Goal: Task Accomplishment & Management: Manage account settings

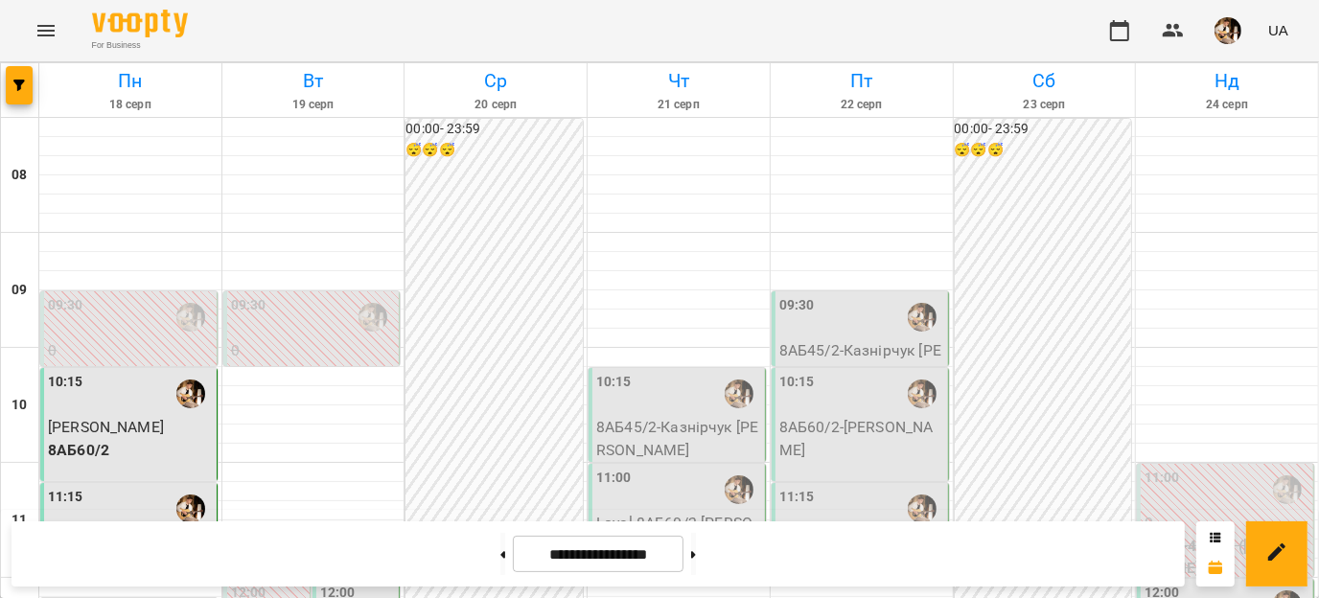
scroll to position [1101, 0]
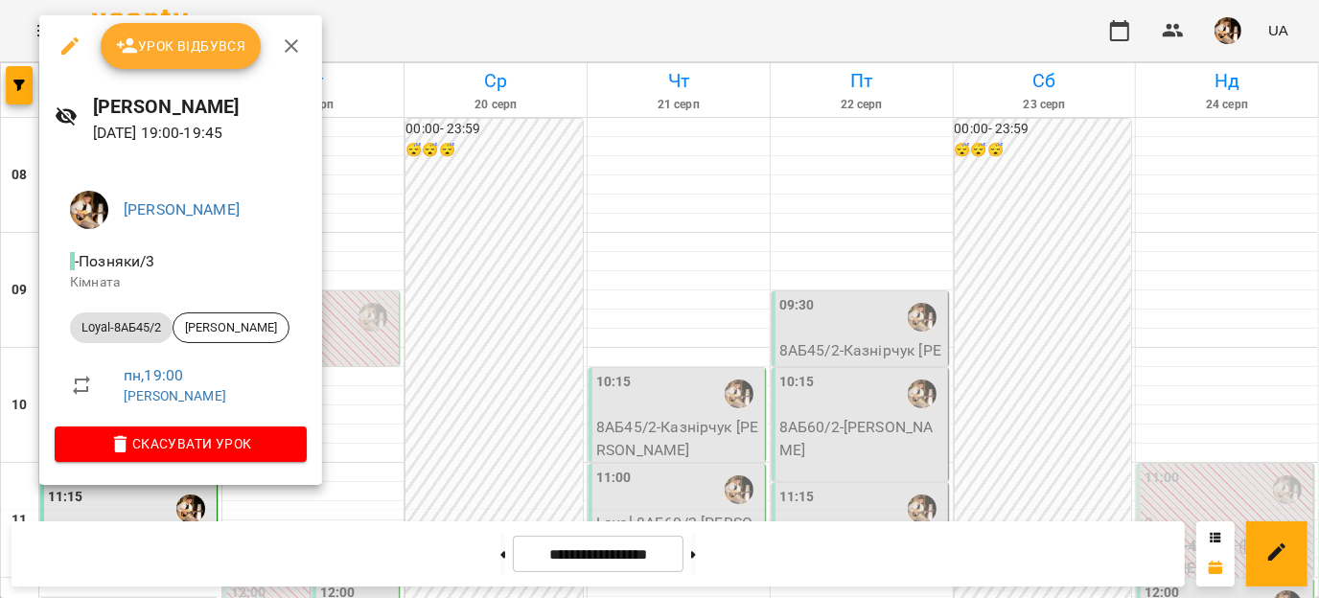
click at [196, 35] on span "Урок відбувся" at bounding box center [181, 46] width 130 height 23
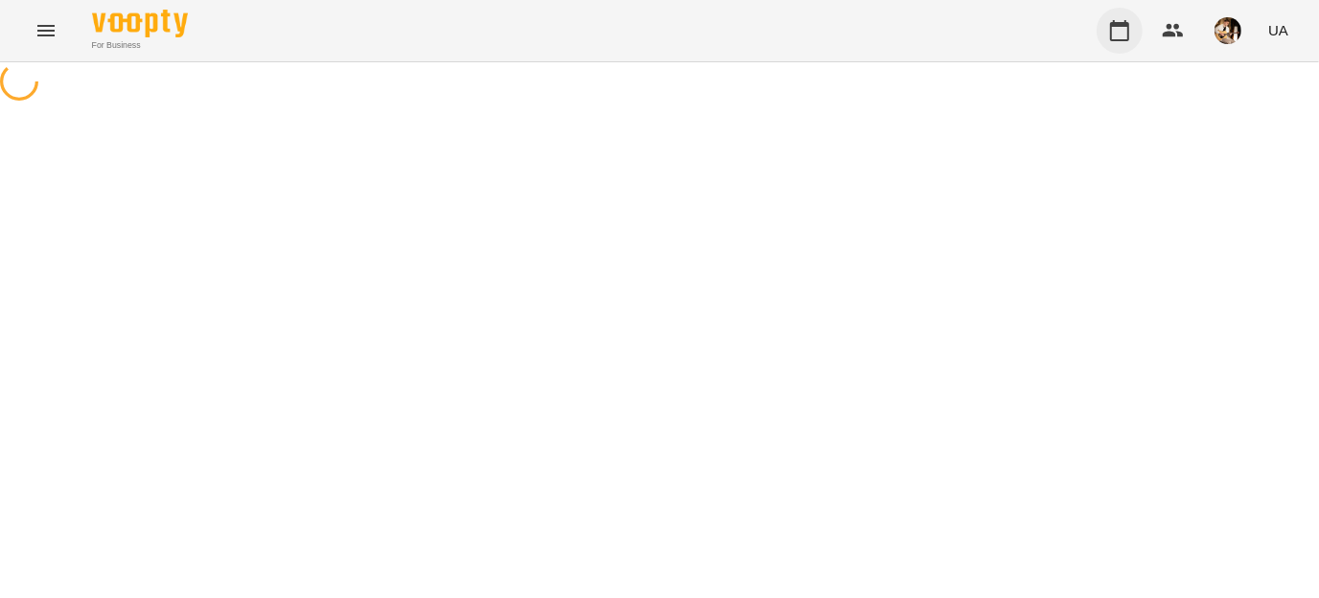
click at [1121, 29] on icon "button" at bounding box center [1119, 30] width 23 height 23
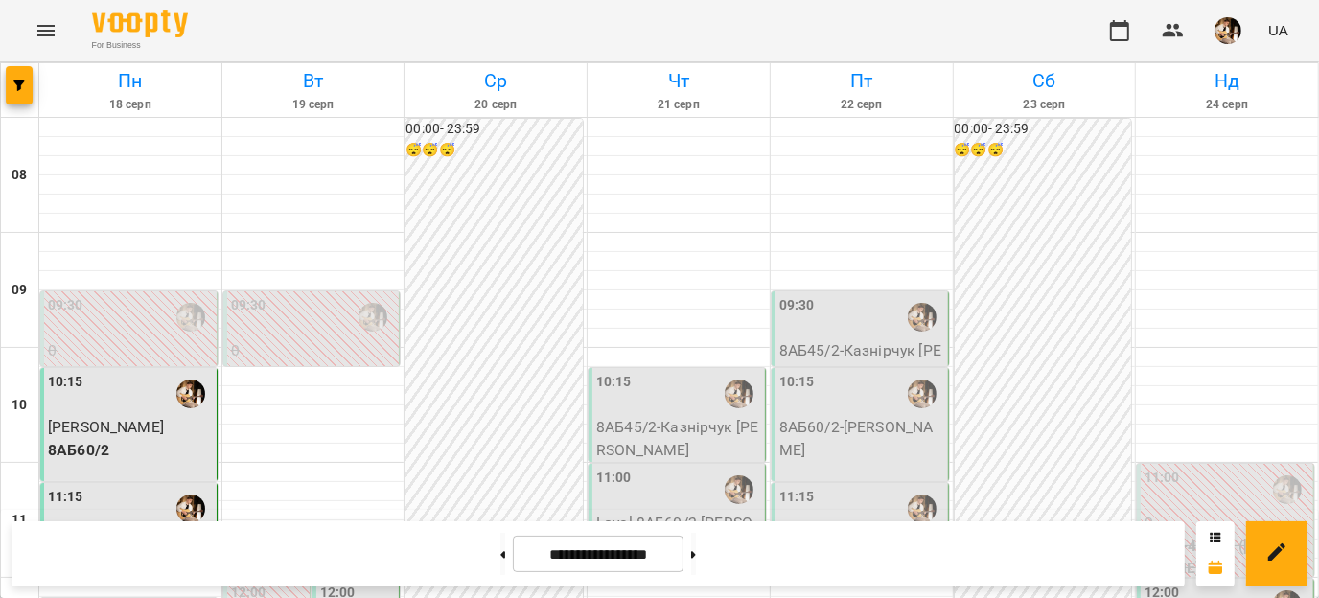
scroll to position [1101, 0]
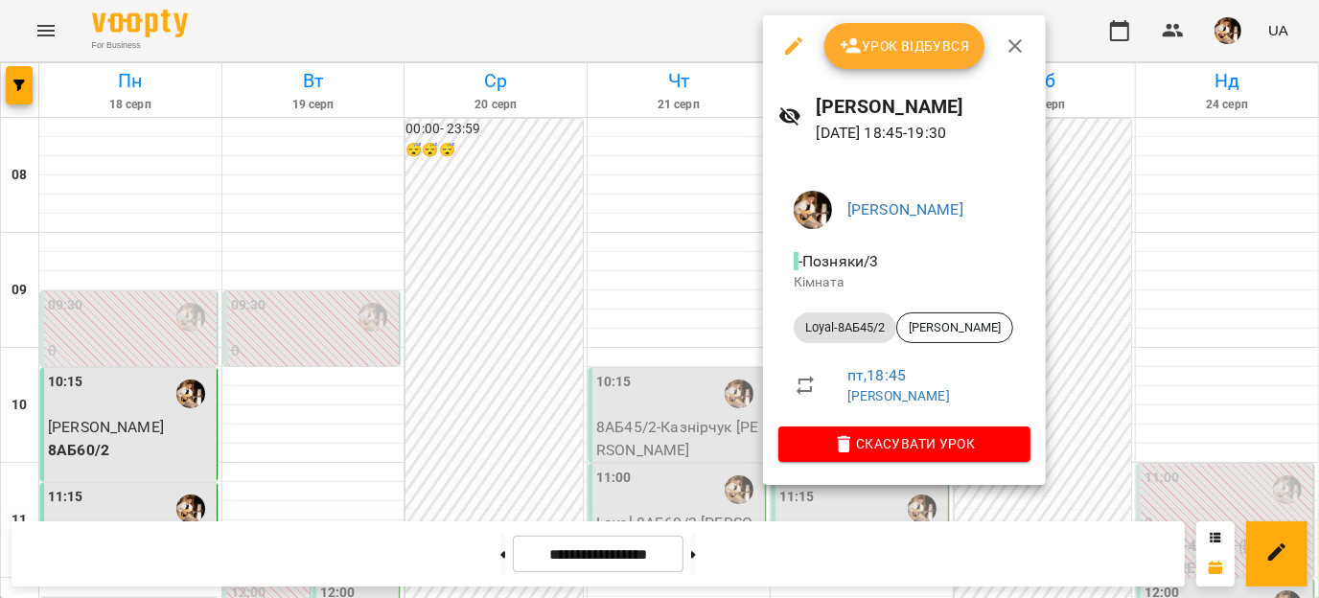
click at [791, 46] on icon "button" at bounding box center [793, 45] width 17 height 17
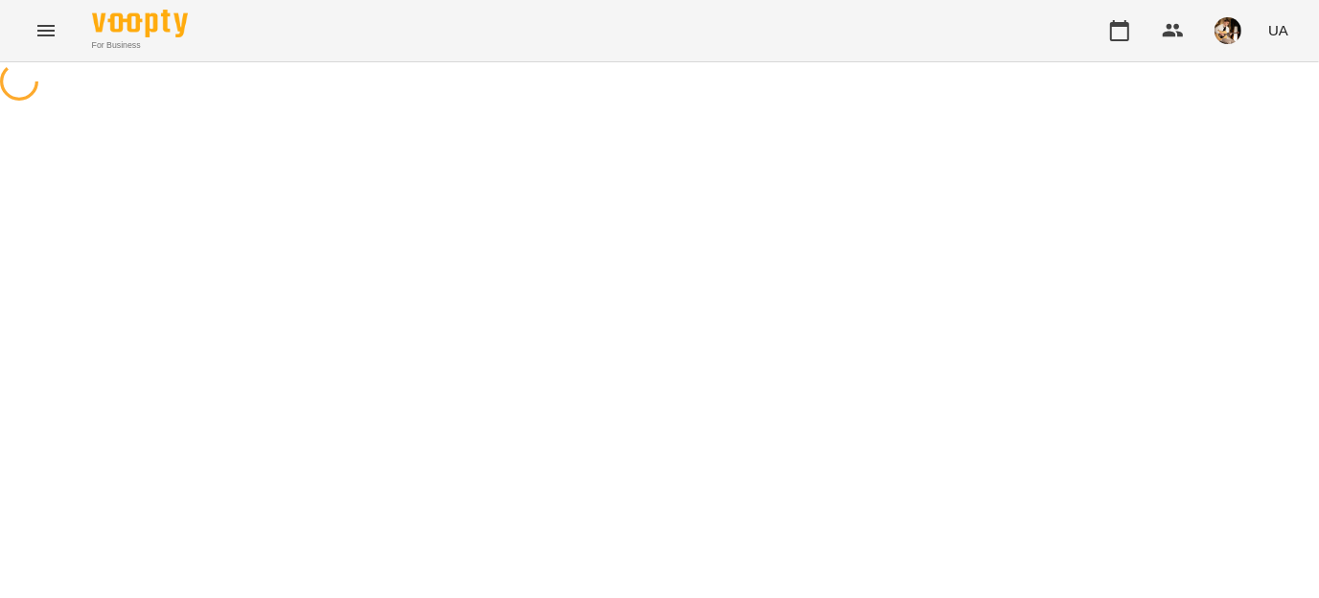
select select "**********"
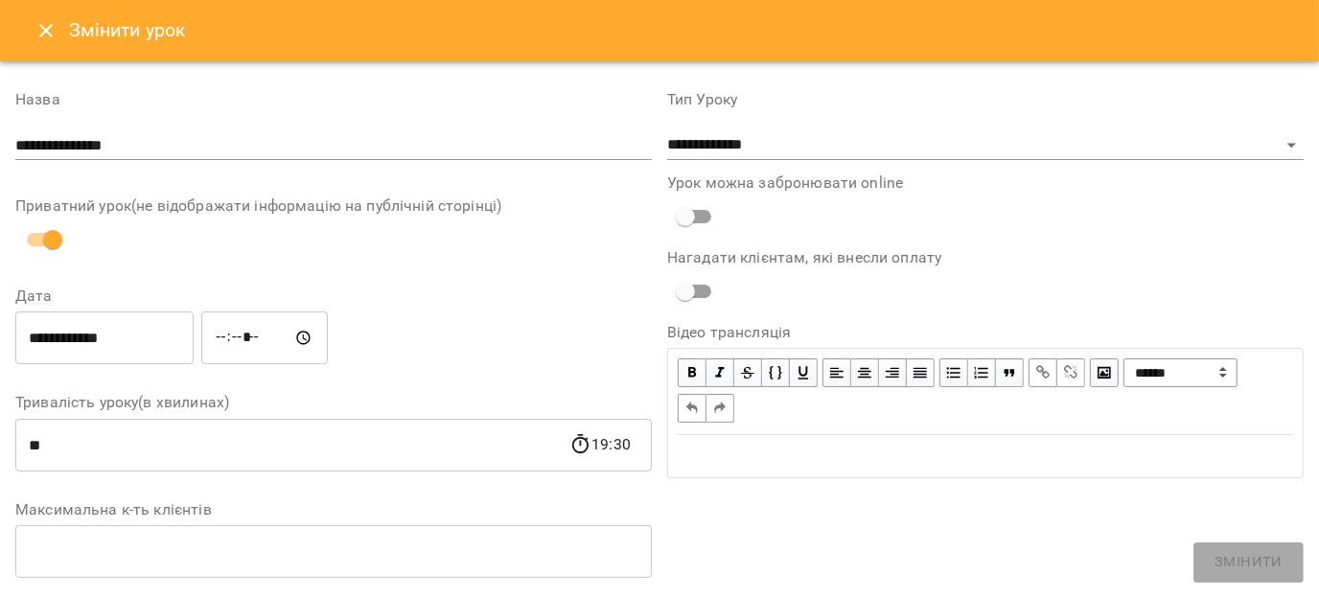
click at [104, 346] on input "**********" at bounding box center [104, 339] width 178 height 54
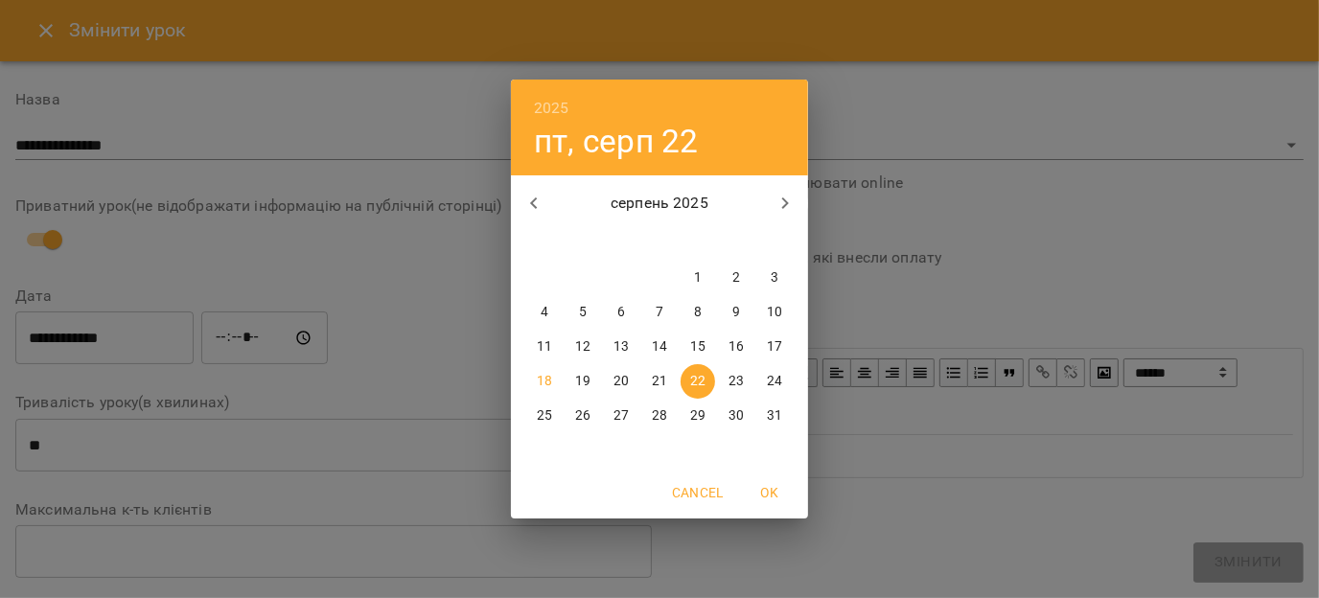
click at [661, 385] on p "21" at bounding box center [659, 381] width 15 height 19
type input "**********"
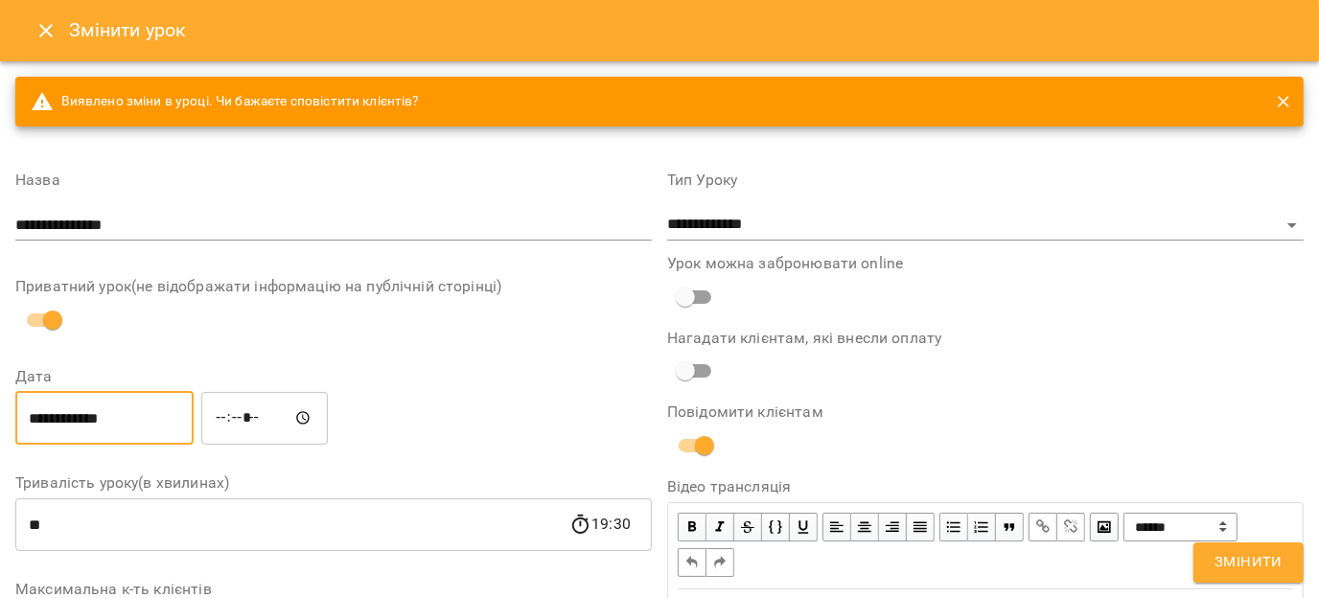
click at [256, 419] on input "*****" at bounding box center [264, 418] width 127 height 54
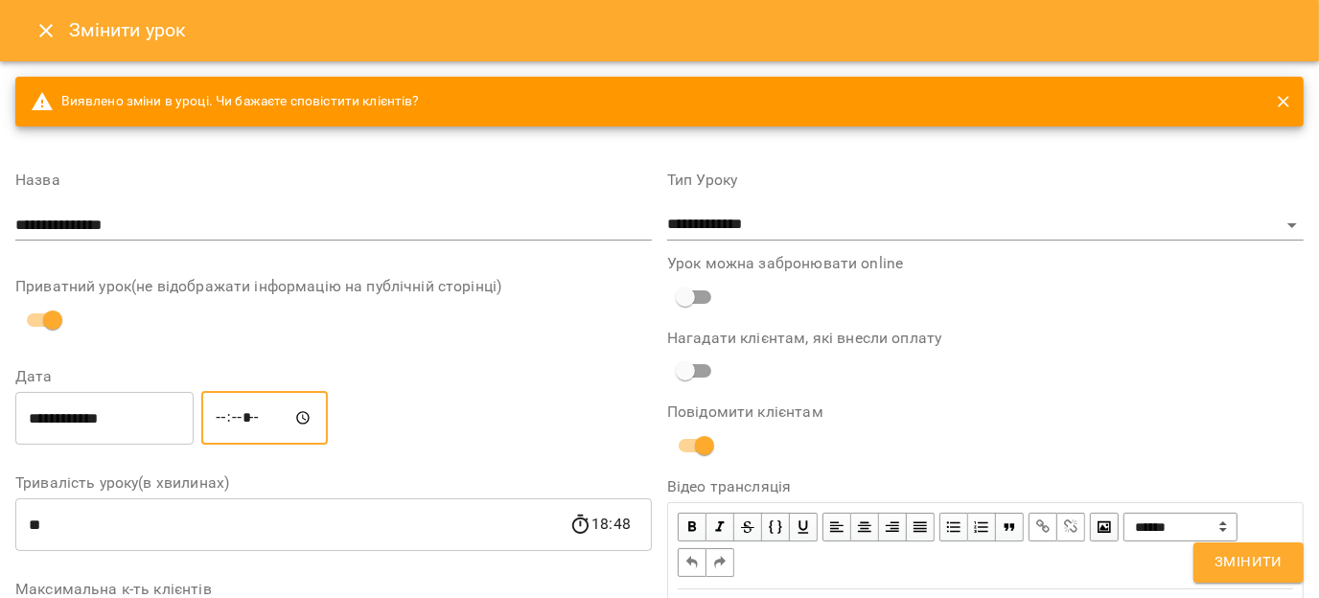
type input "*****"
click at [1270, 571] on span "Змінити" at bounding box center [1249, 562] width 68 height 25
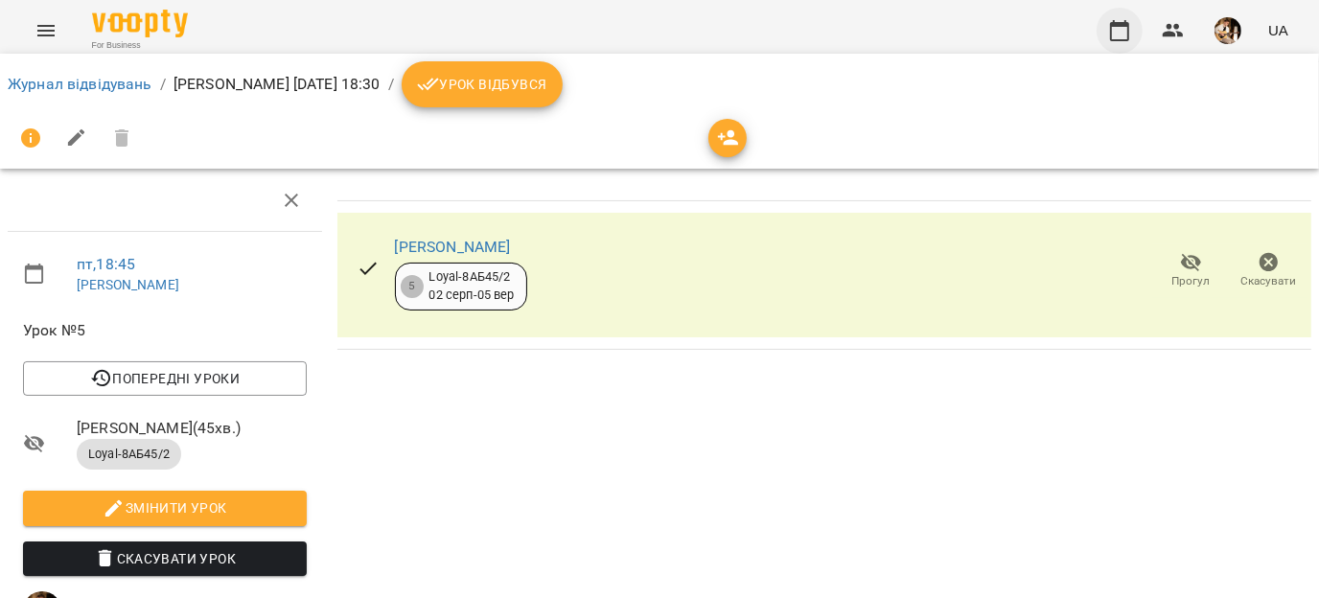
click at [1122, 35] on icon "button" at bounding box center [1119, 30] width 23 height 23
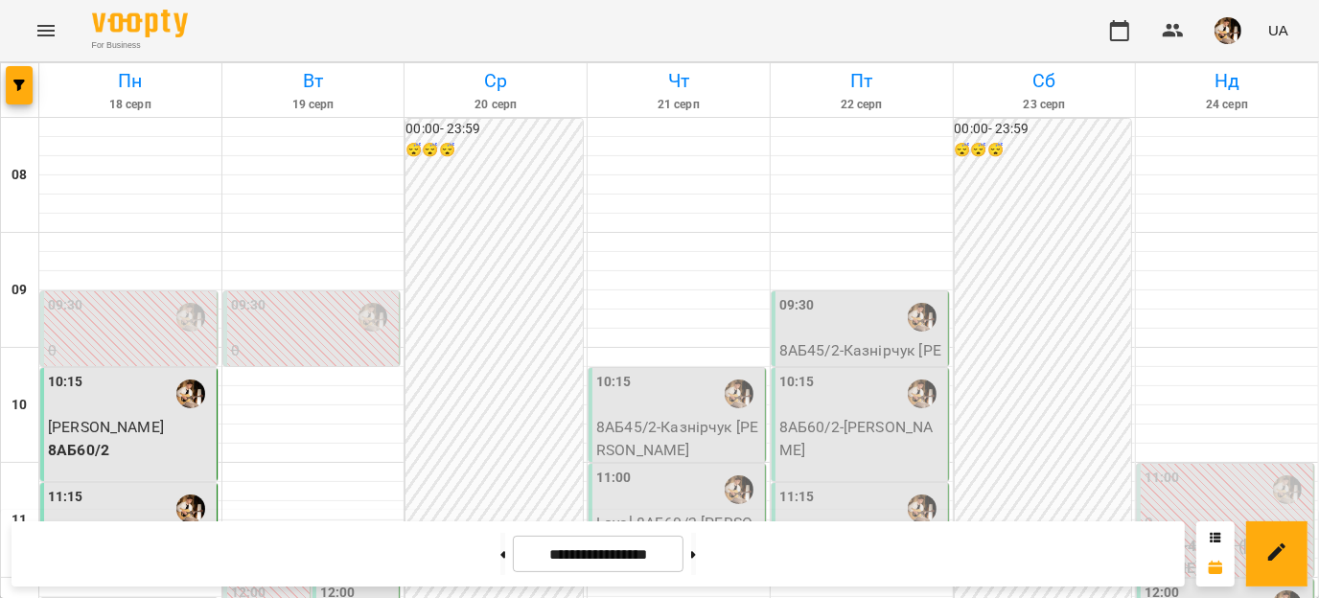
scroll to position [1101, 0]
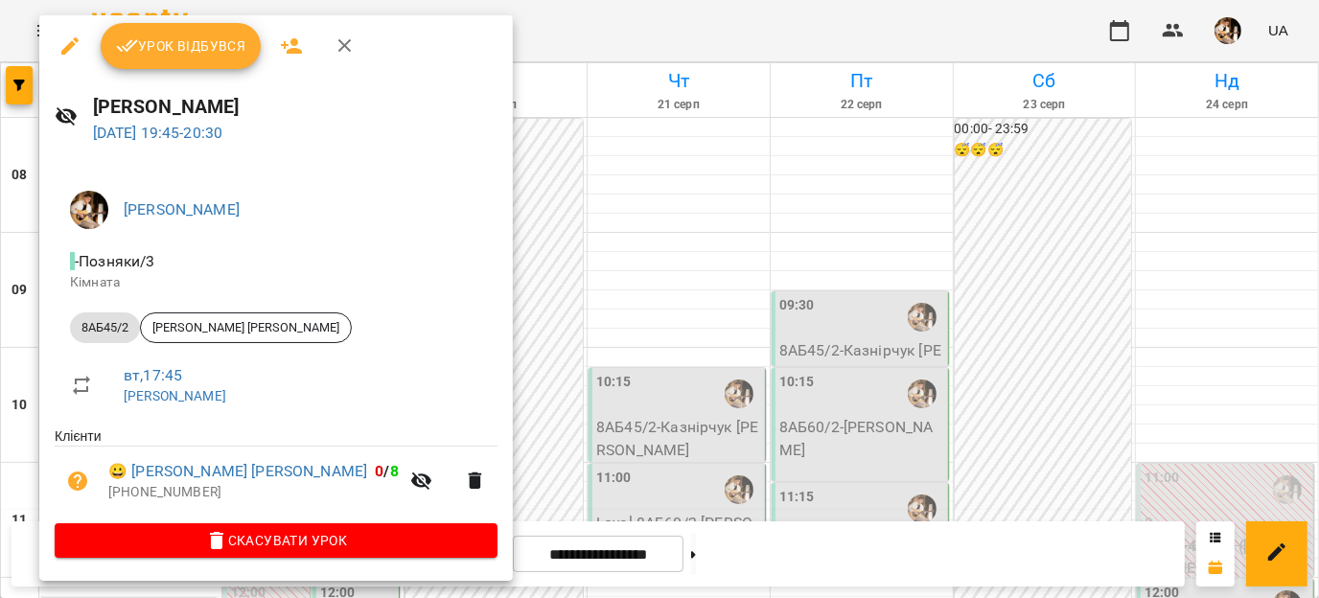
click at [194, 68] on div "Урок відбувся" at bounding box center [276, 45] width 474 height 61
click at [175, 49] on span "Урок відбувся" at bounding box center [181, 46] width 130 height 23
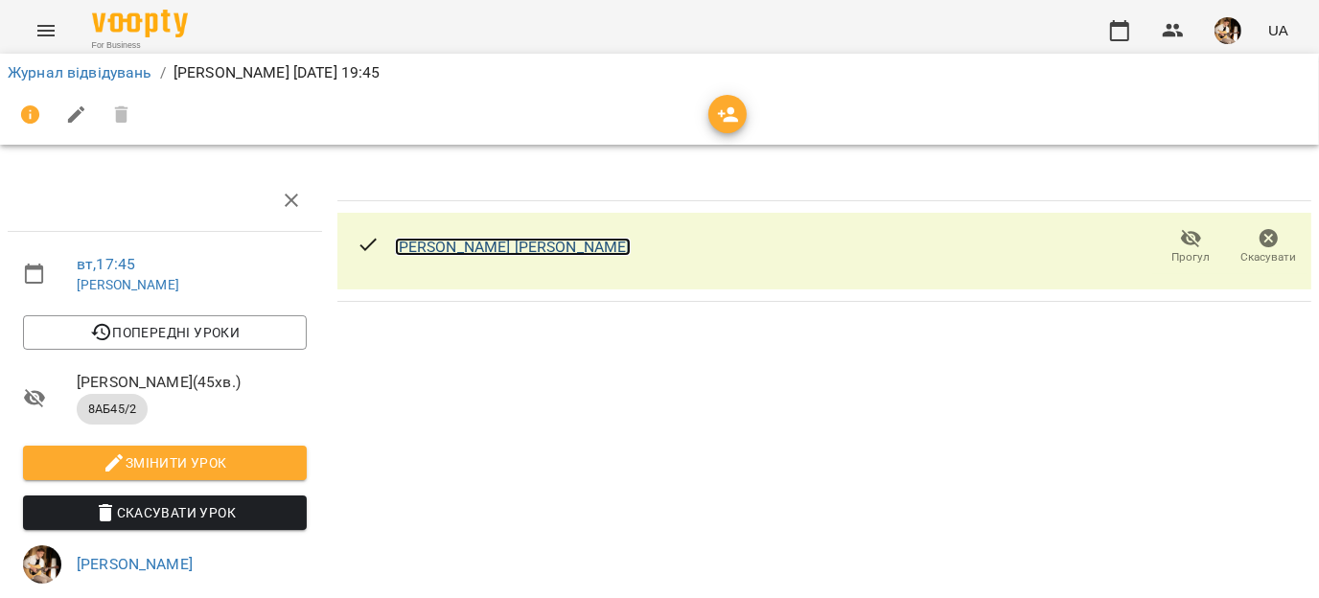
click at [456, 243] on link "[PERSON_NAME] [PERSON_NAME]" at bounding box center [513, 247] width 236 height 18
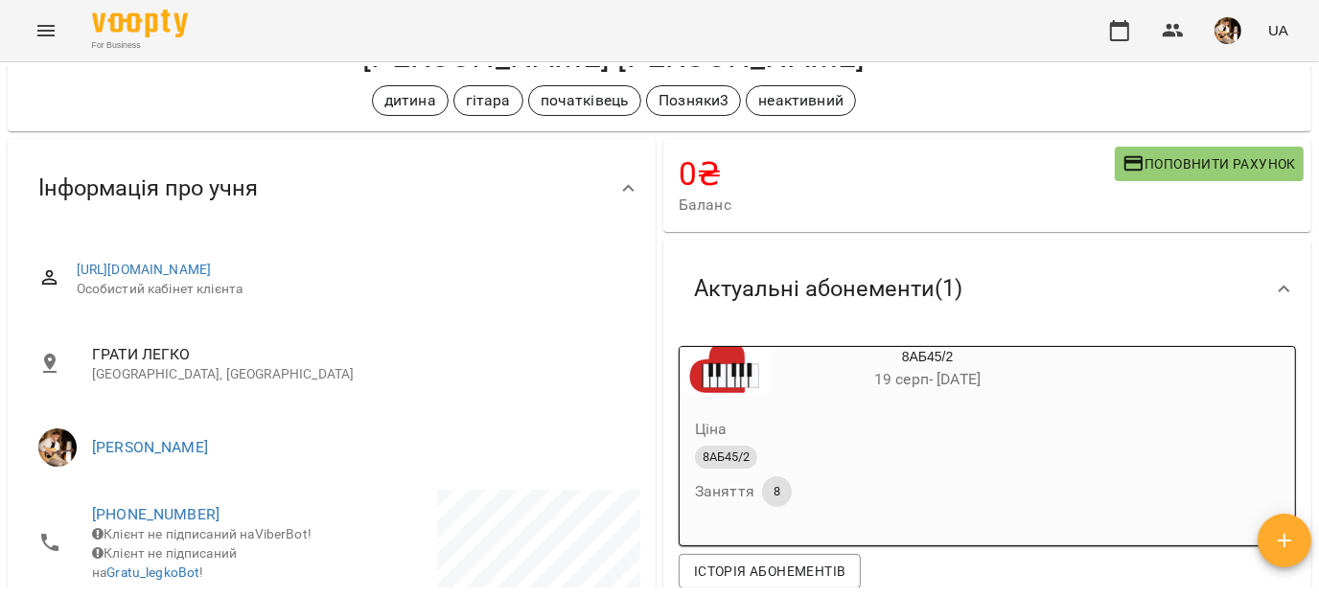
scroll to position [86, 0]
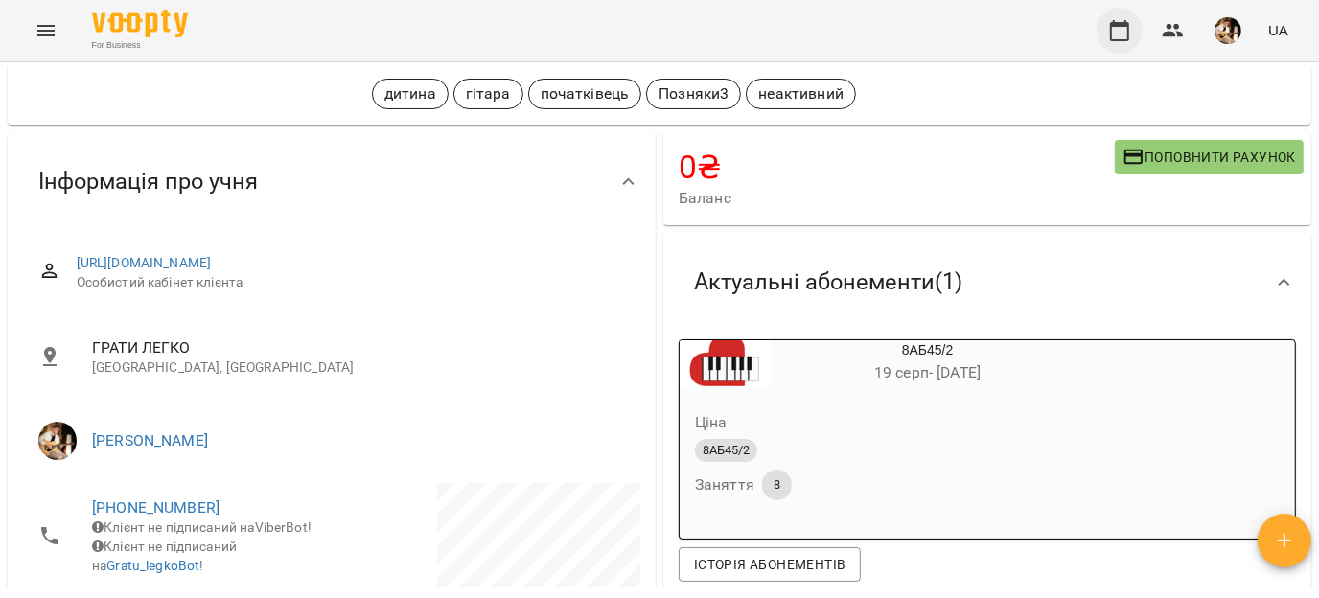
click at [1105, 34] on button "button" at bounding box center [1120, 31] width 46 height 46
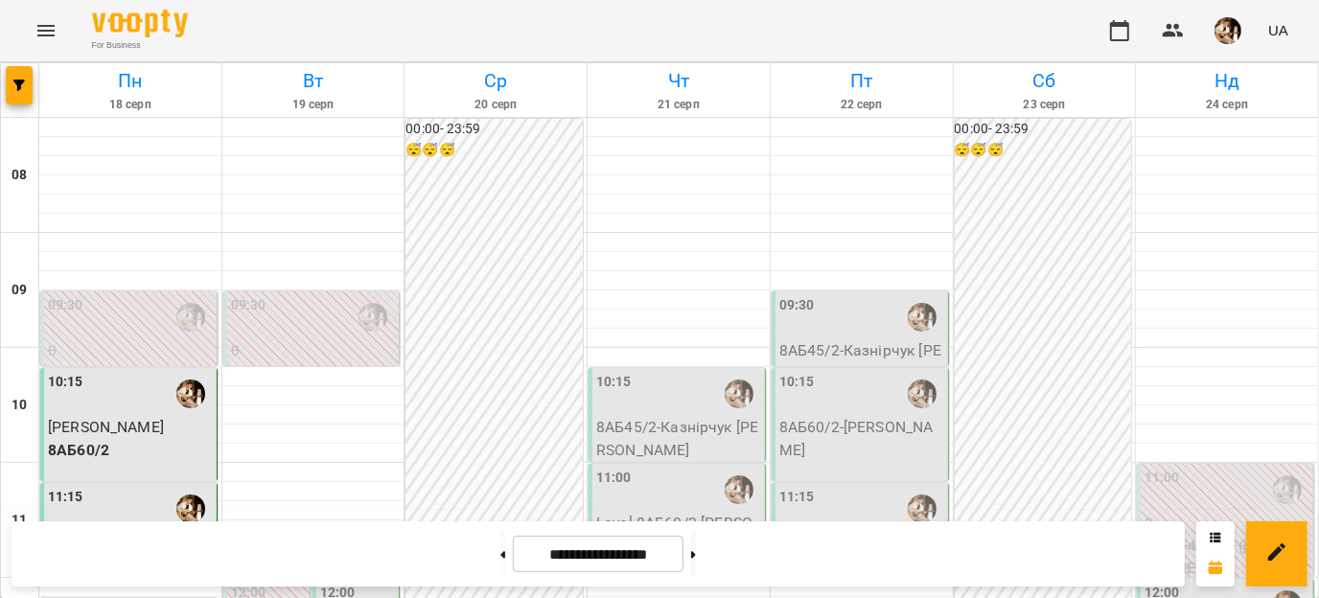
scroll to position [1101, 0]
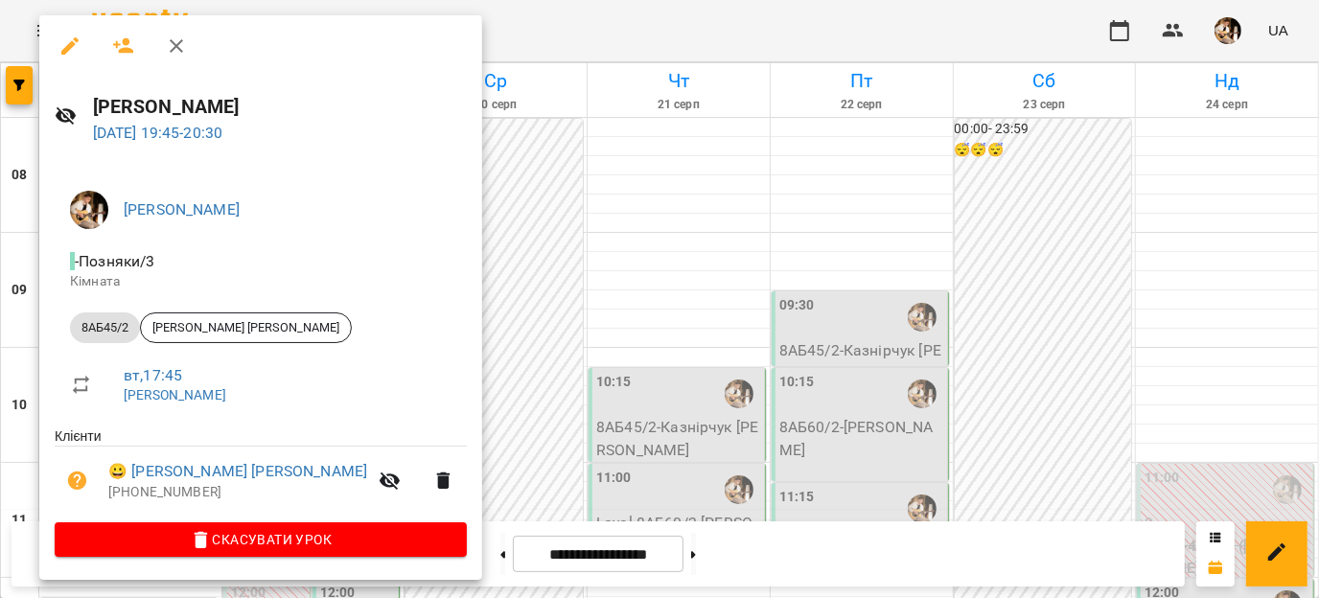
click at [192, 143] on p "[DATE] 19:45 - 20:30" at bounding box center [280, 133] width 374 height 23
drag, startPoint x: 192, startPoint y: 143, endPoint x: 157, endPoint y: 136, distance: 35.2
click at [157, 136] on link "[DATE] 19:45 - 20:30" at bounding box center [158, 133] width 130 height 18
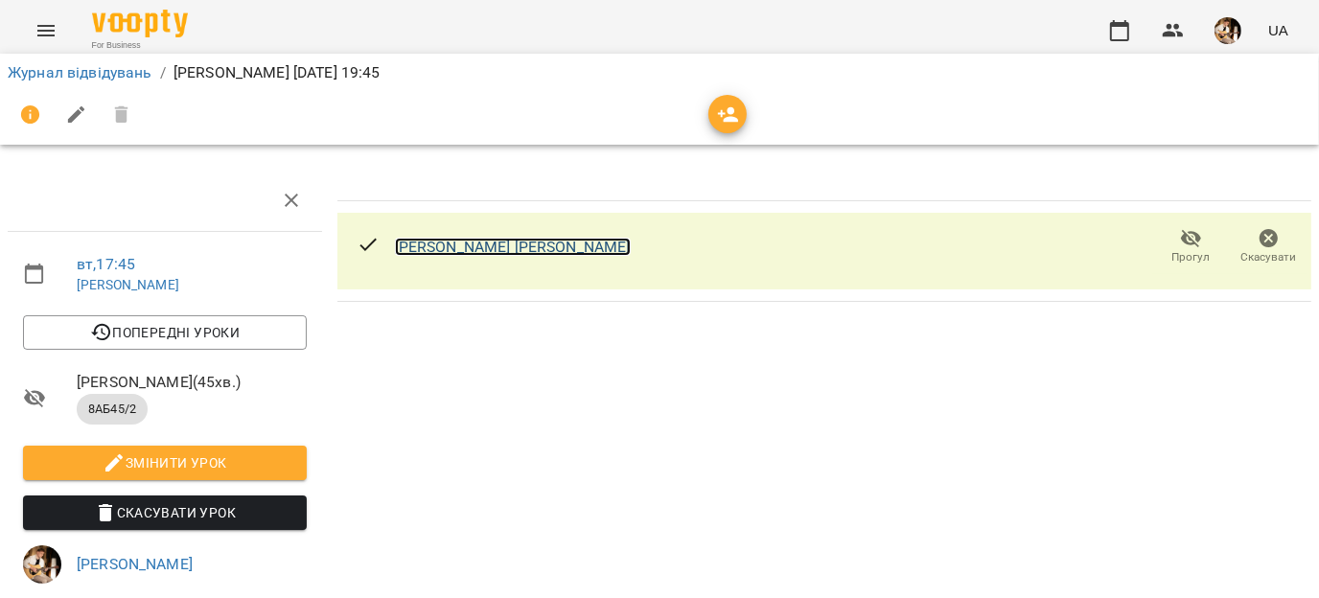
click at [483, 247] on link "[PERSON_NAME] [PERSON_NAME]" at bounding box center [513, 247] width 236 height 18
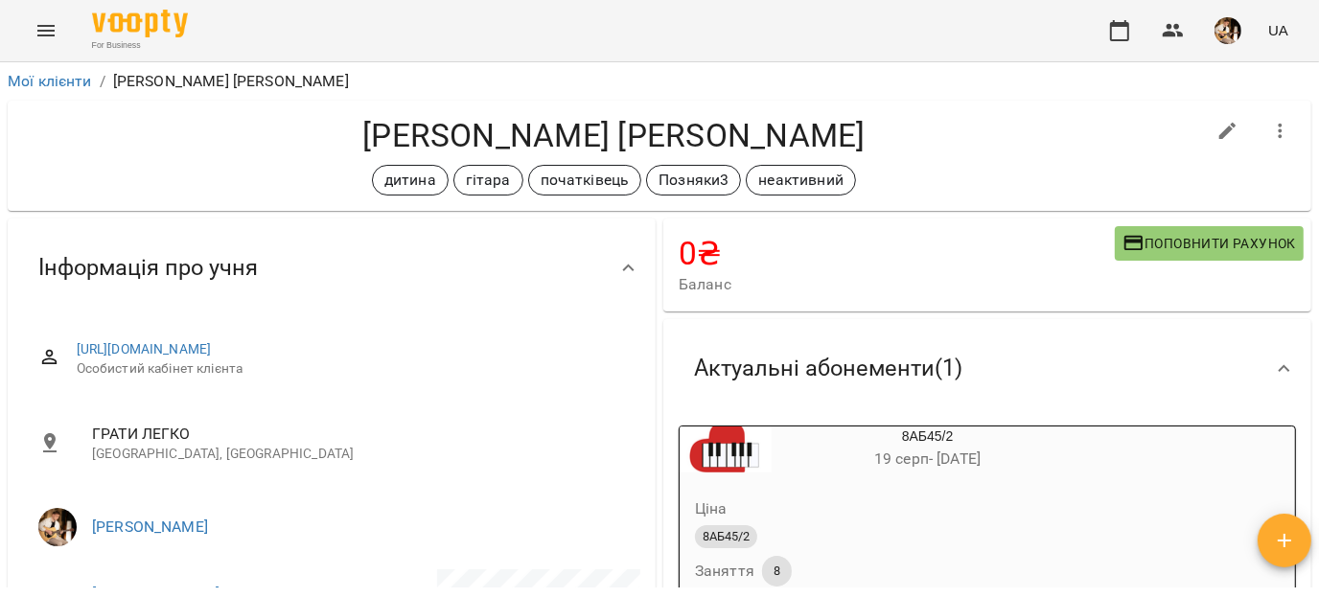
scroll to position [116, 0]
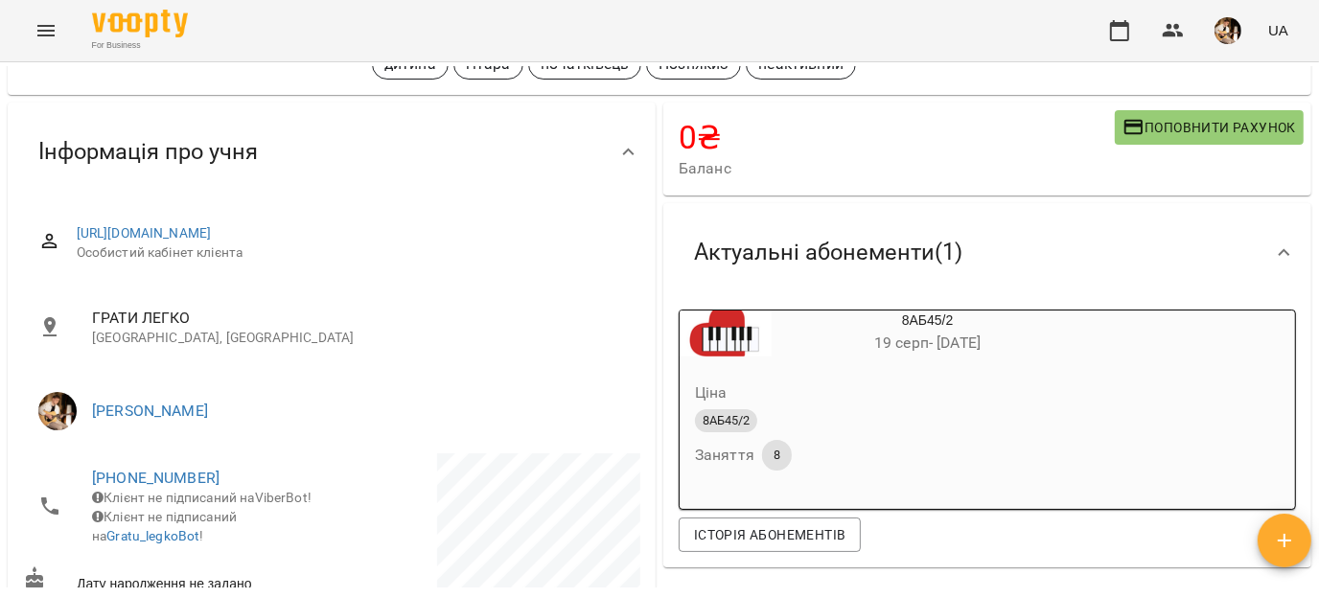
click at [932, 349] on span "[DATE] - [DATE]" at bounding box center [927, 343] width 106 height 18
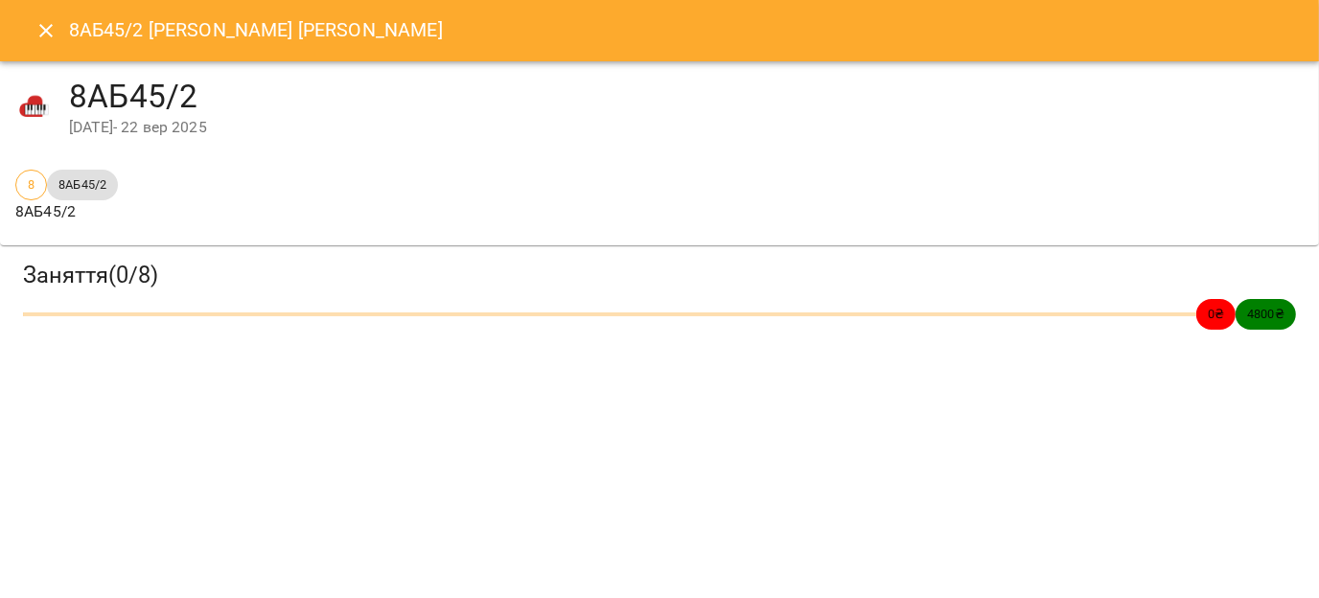
click at [38, 32] on icon "Close" at bounding box center [46, 30] width 23 height 23
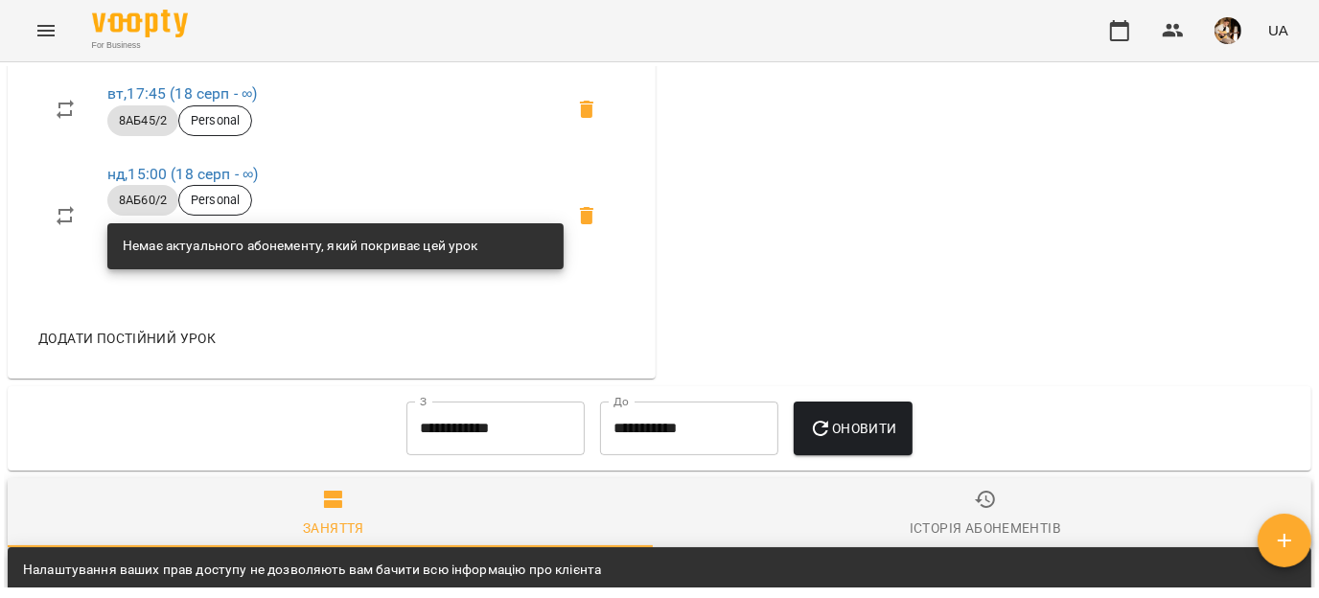
scroll to position [1037, 0]
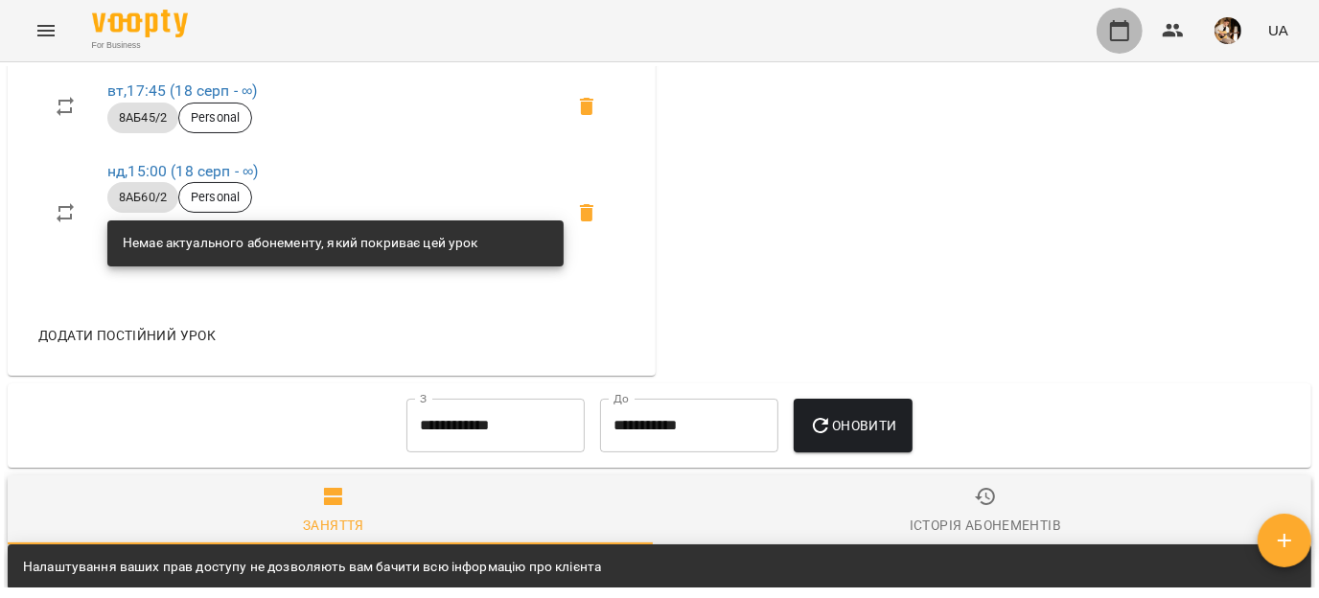
click at [1115, 16] on button "button" at bounding box center [1120, 31] width 46 height 46
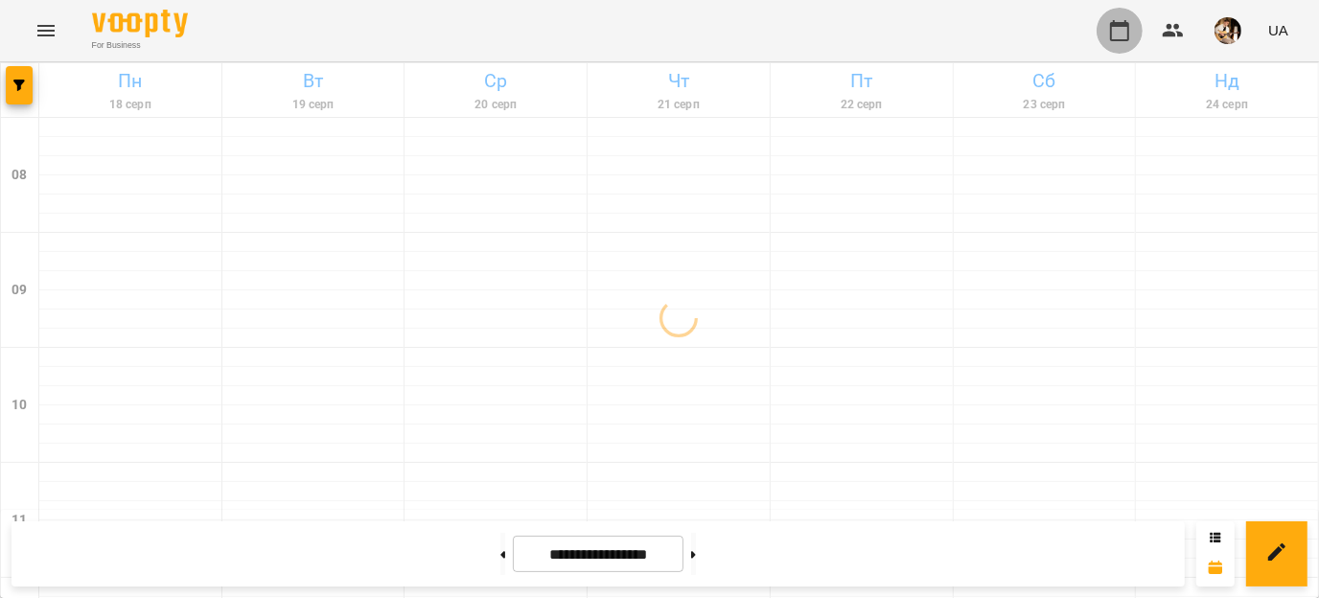
click at [1116, 17] on button "button" at bounding box center [1120, 31] width 46 height 46
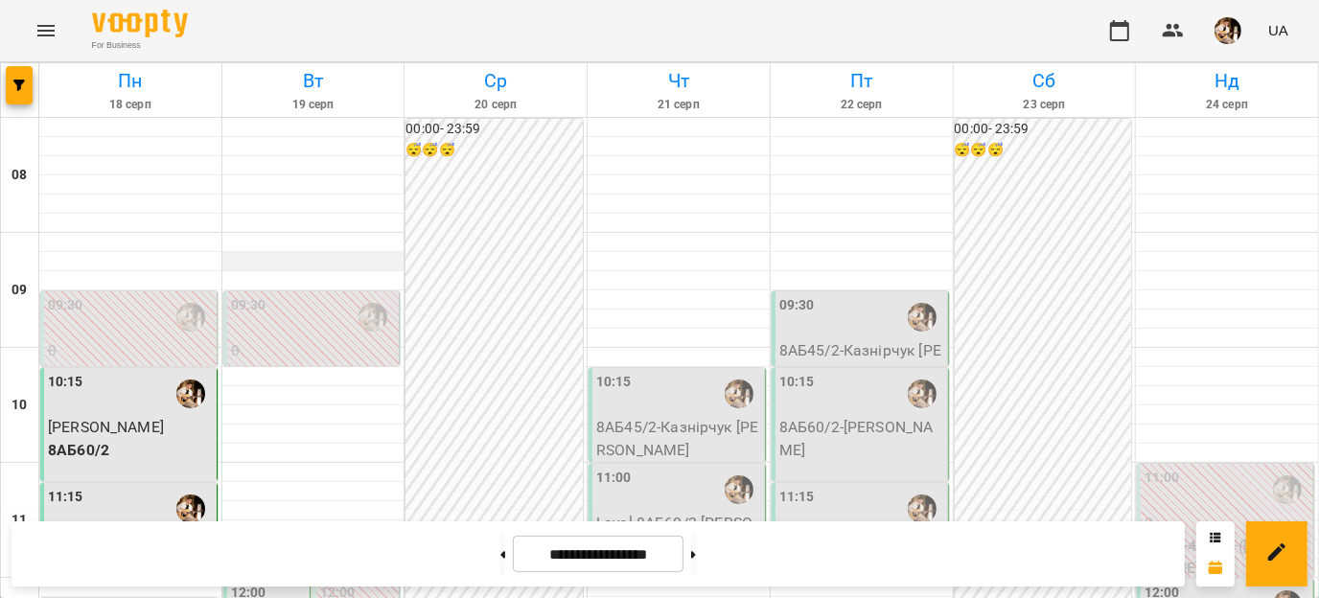
scroll to position [1101, 0]
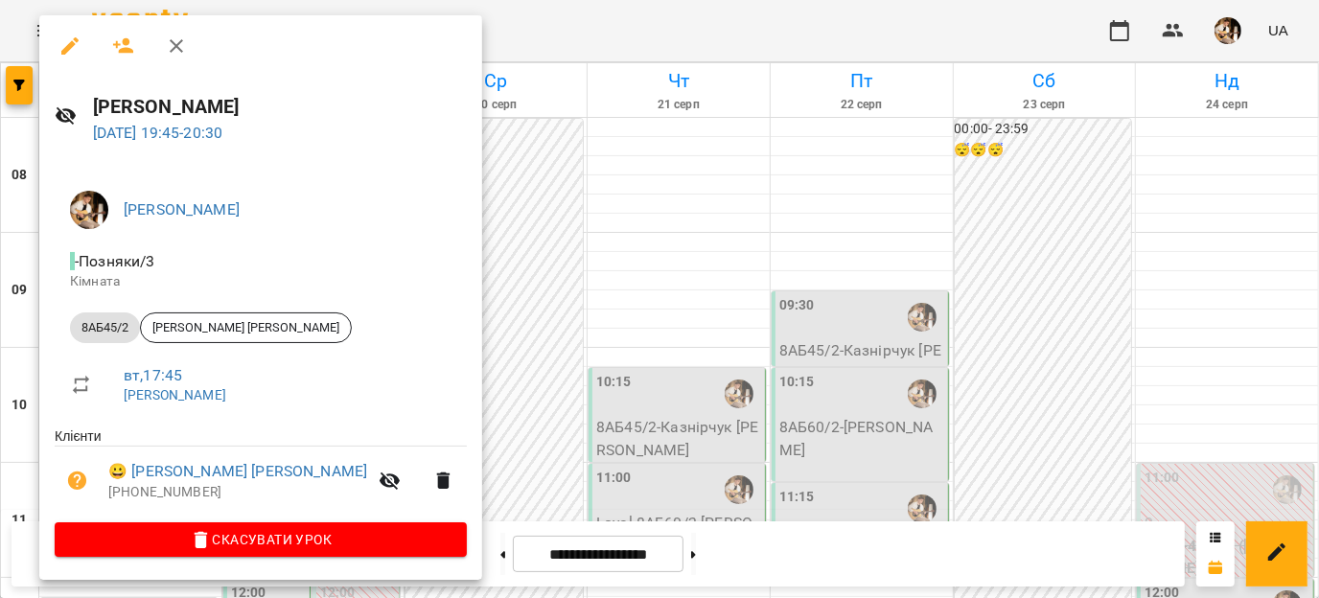
click at [476, 294] on div at bounding box center [659, 299] width 1319 height 598
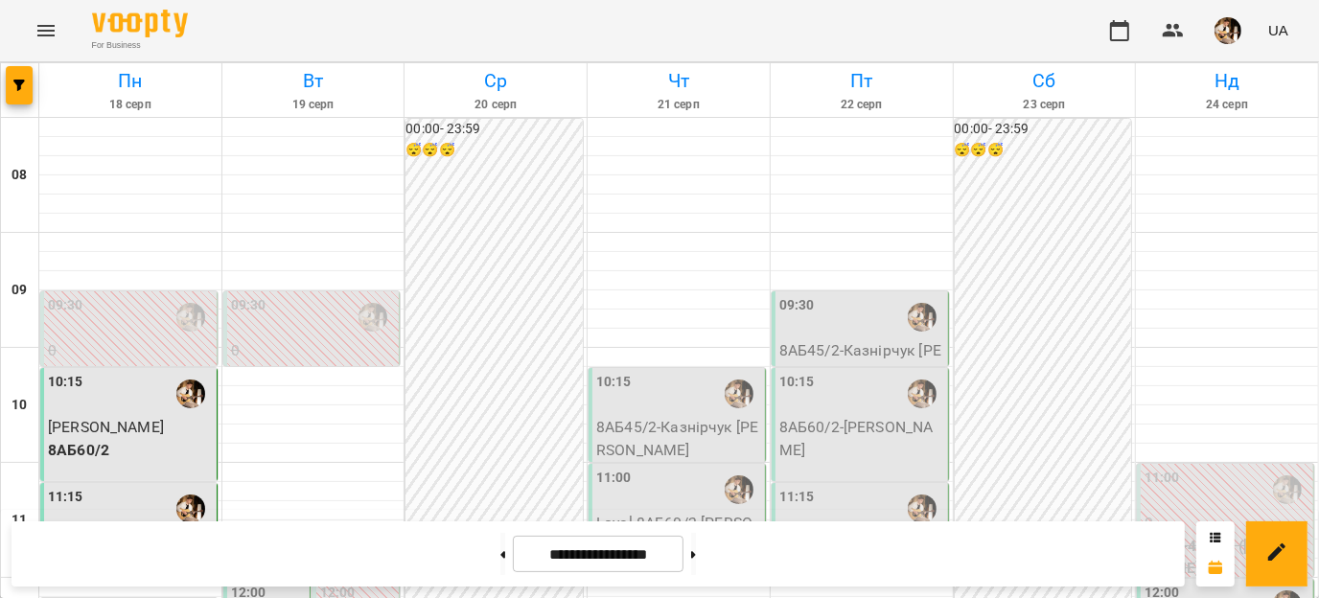
scroll to position [525, 0]
drag, startPoint x: 1064, startPoint y: 2, endPoint x: 446, endPoint y: 274, distance: 675.7
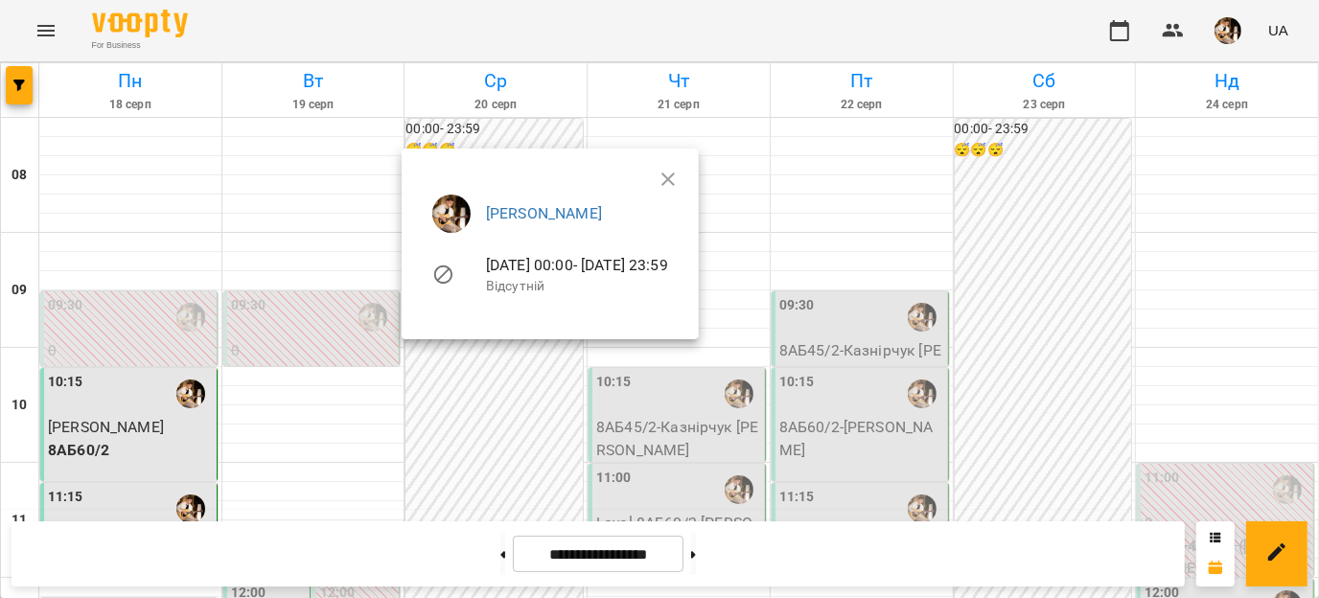
click at [446, 274] on icon at bounding box center [443, 275] width 23 height 23
click at [478, 416] on div at bounding box center [659, 299] width 1319 height 598
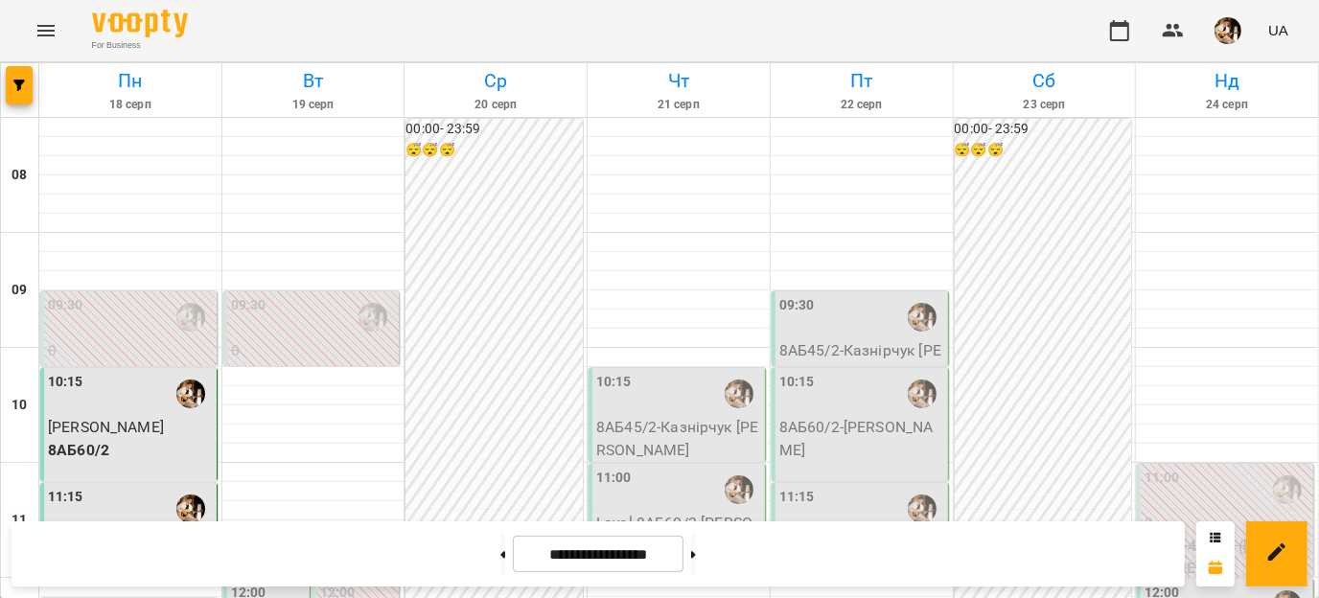
scroll to position [1101, 0]
